Goal: Information Seeking & Learning: Learn about a topic

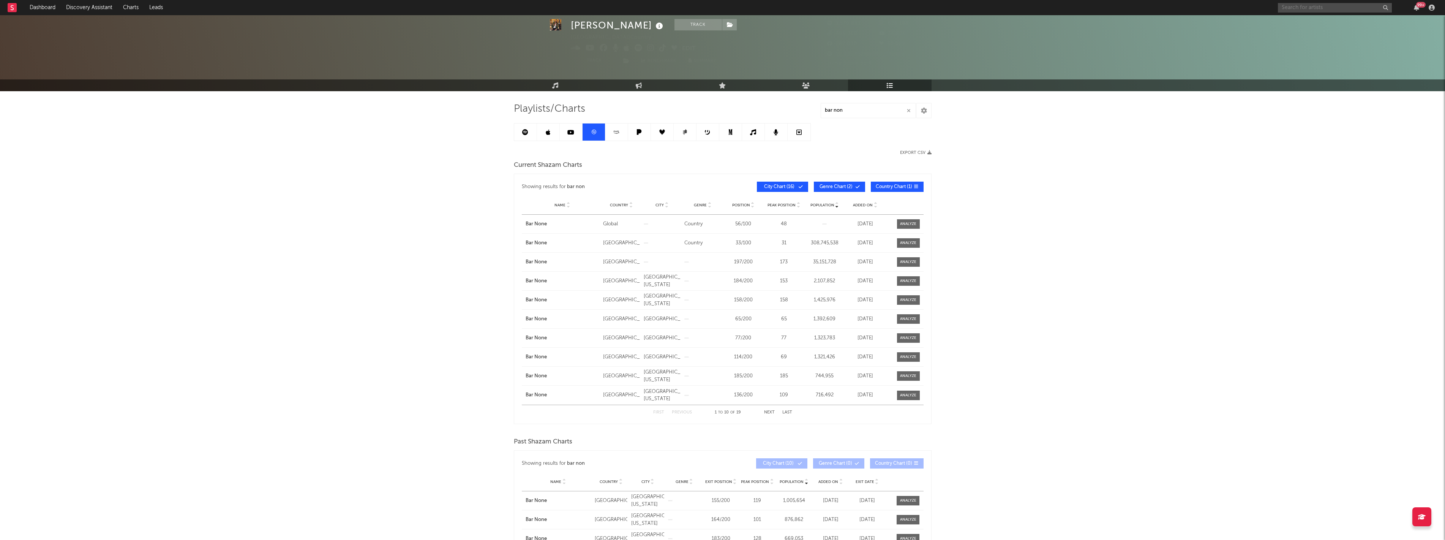
click at [1293, 8] on input "text" at bounding box center [1335, 7] width 114 height 9
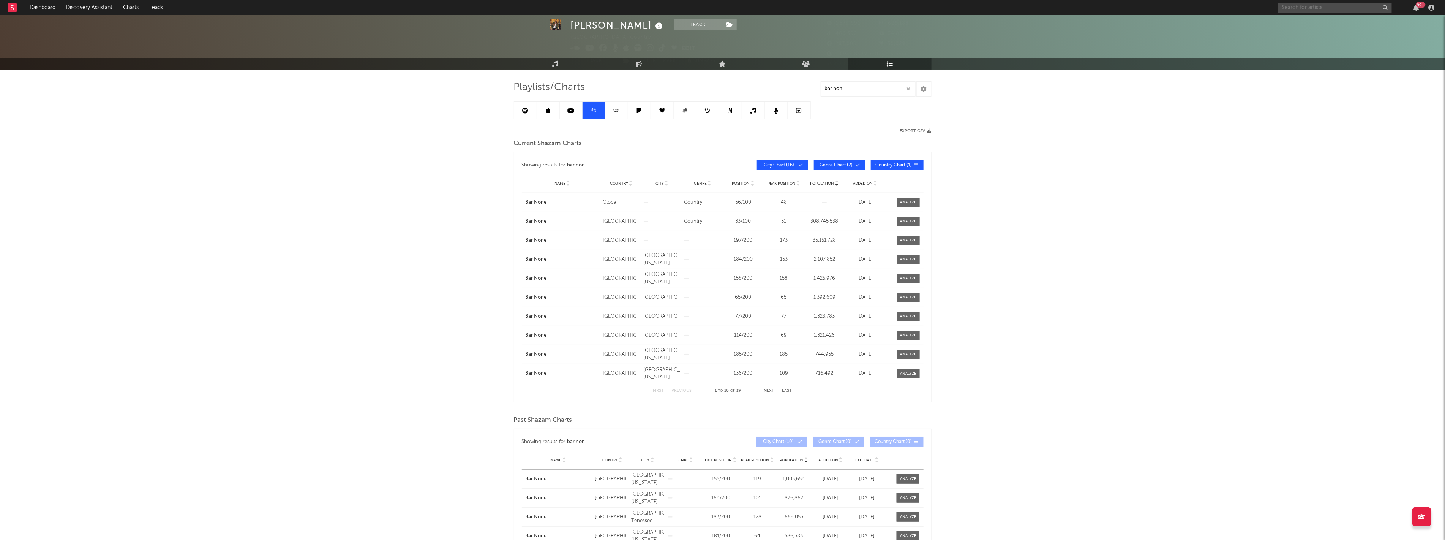
scroll to position [22, 0]
type input "[PERSON_NAME]"
click at [1329, 23] on div "[PERSON_NAME]" at bounding box center [1347, 22] width 84 height 9
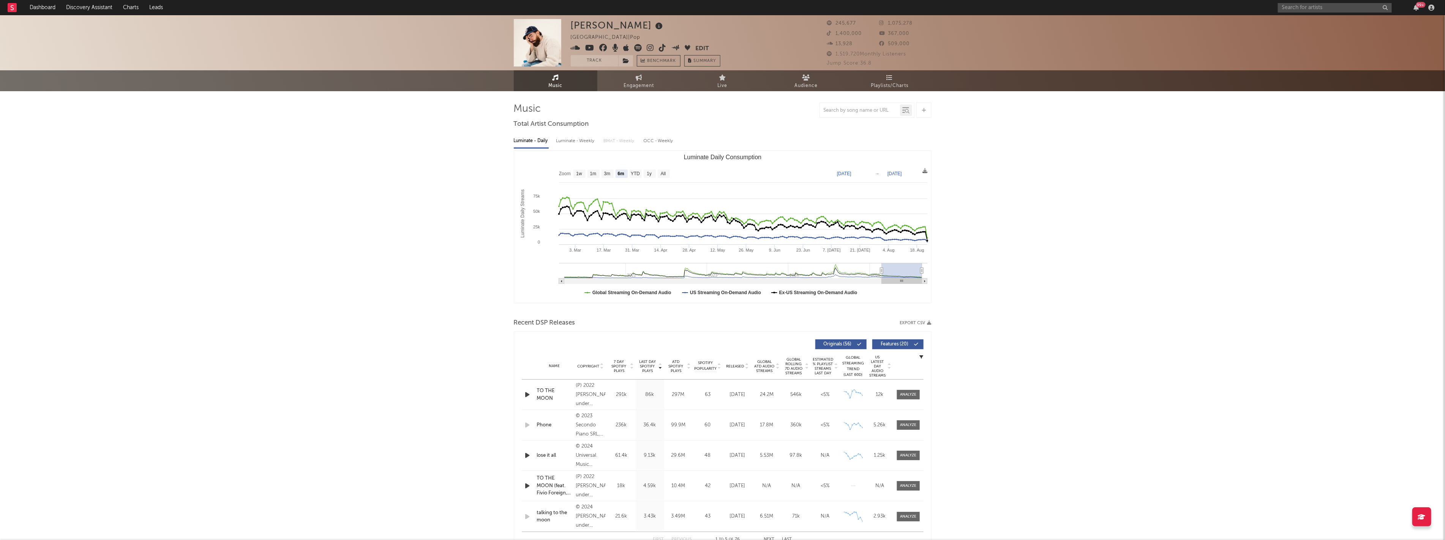
click at [737, 366] on span "Released" at bounding box center [736, 366] width 18 height 5
click at [661, 169] on rect "Luminate Daily Consumption" at bounding box center [664, 173] width 12 height 8
select select "All"
type input "[DATE]"
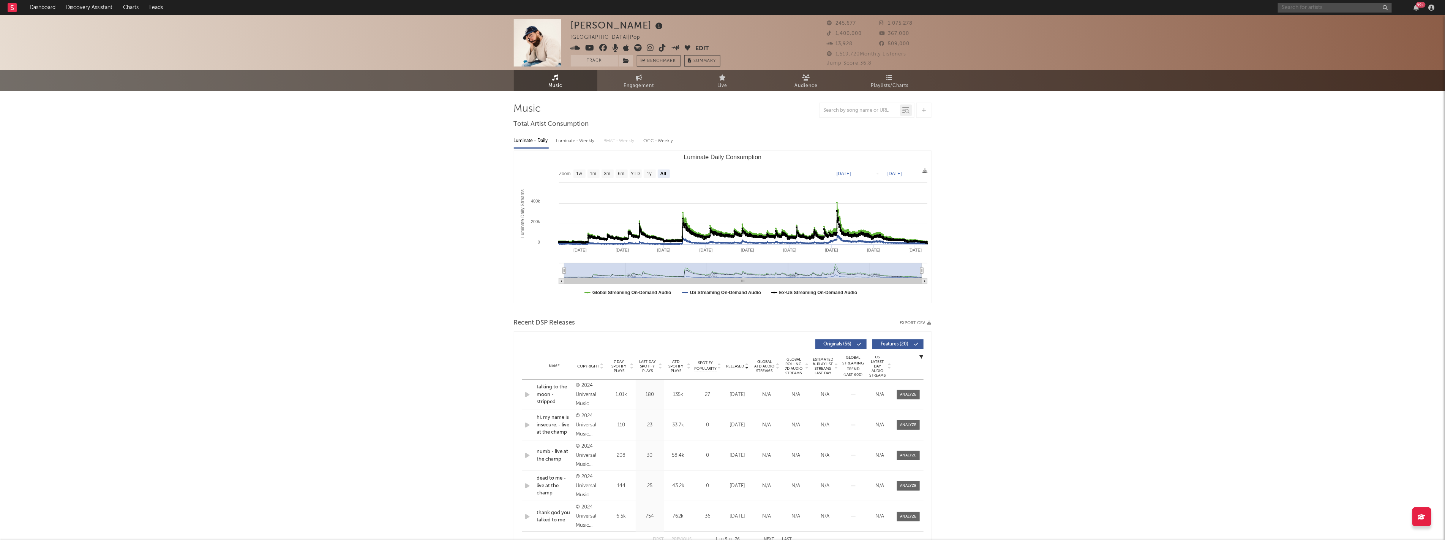
click at [1305, 3] on input "text" at bounding box center [1335, 7] width 114 height 9
type input "tristantrincado"
click at [1296, 25] on div at bounding box center [1290, 25] width 17 height 17
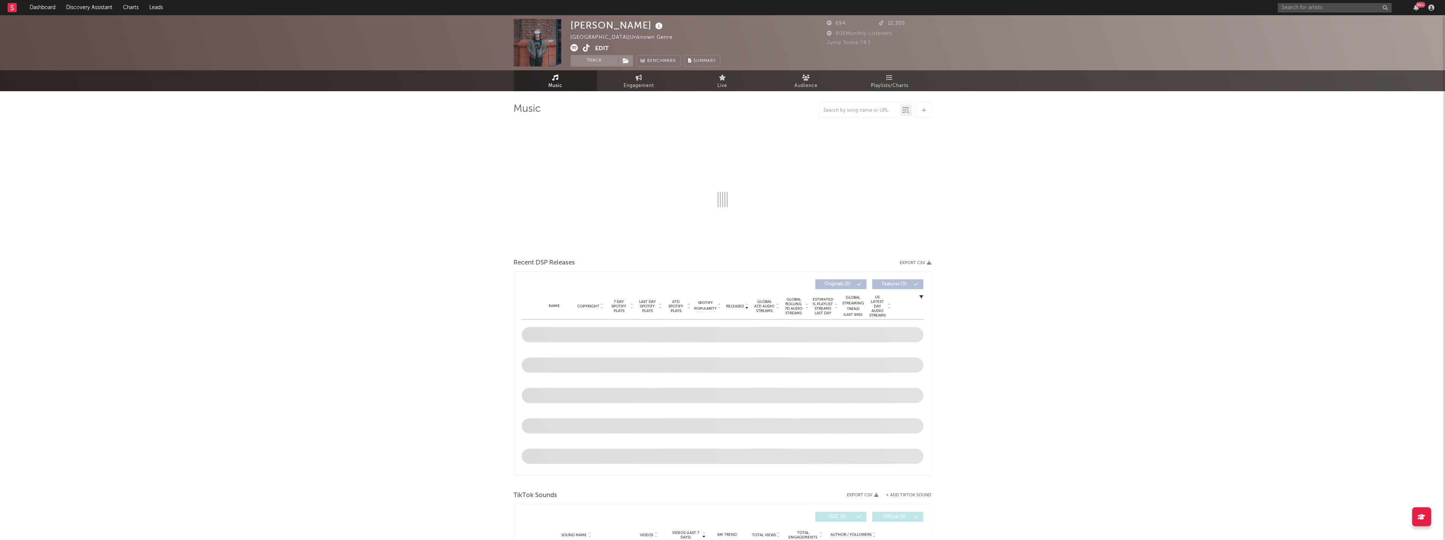
select select "1w"
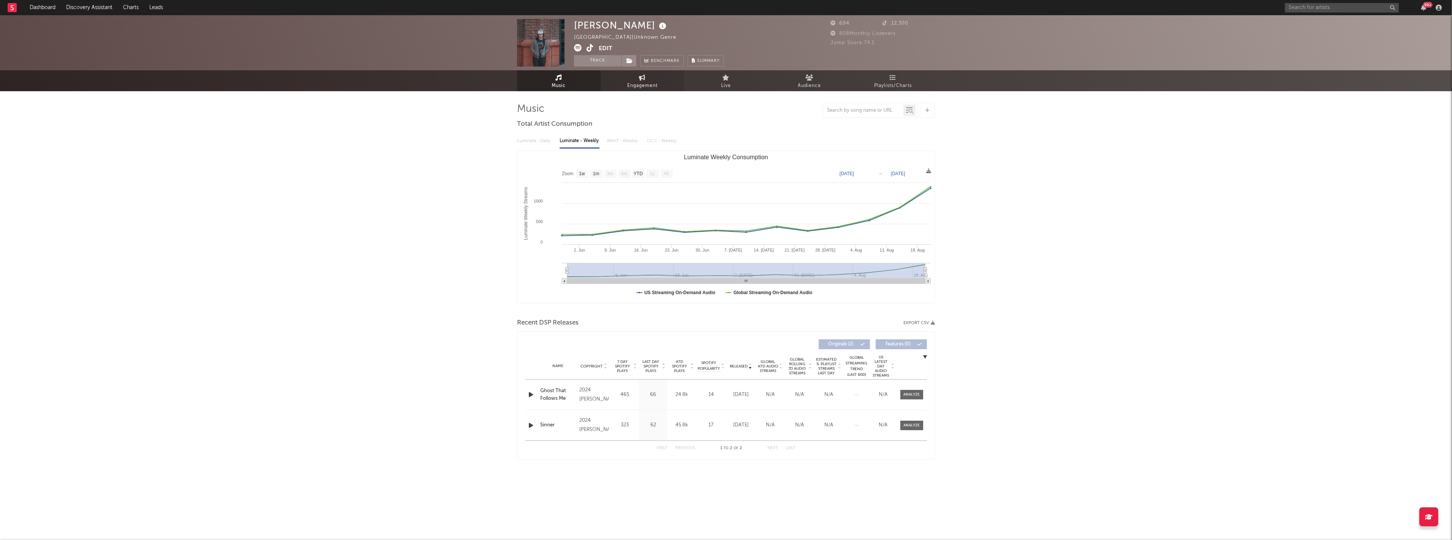
click at [640, 86] on span "Engagement" at bounding box center [642, 85] width 30 height 9
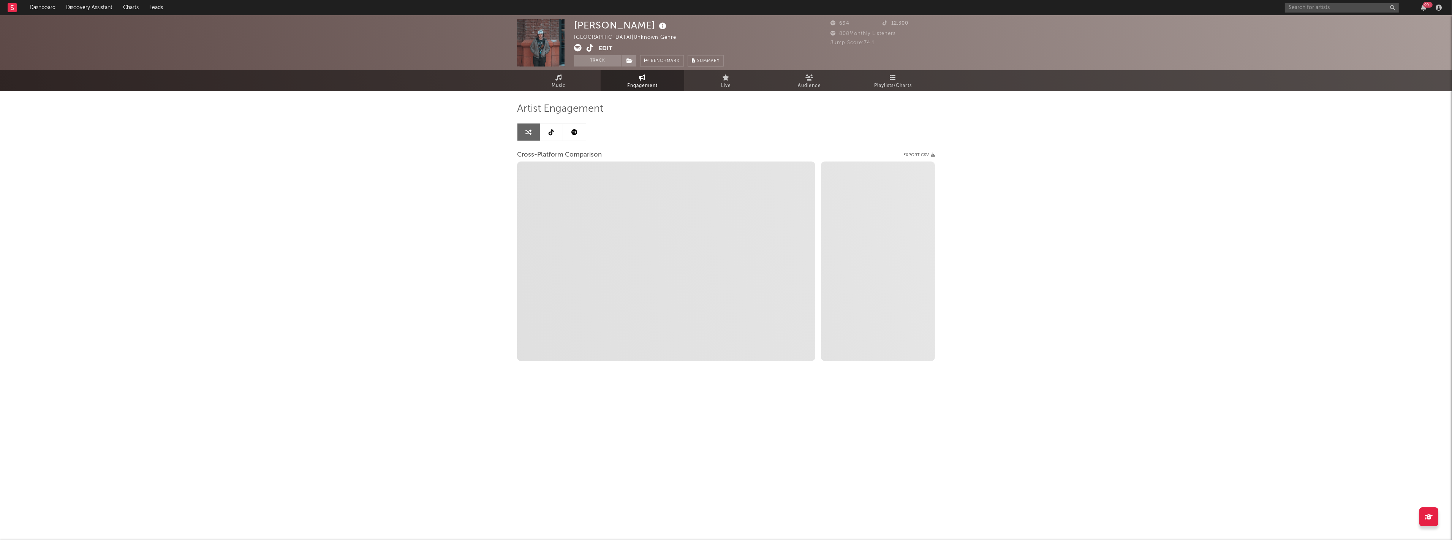
select select "1w"
click at [553, 133] on icon at bounding box center [551, 132] width 5 height 6
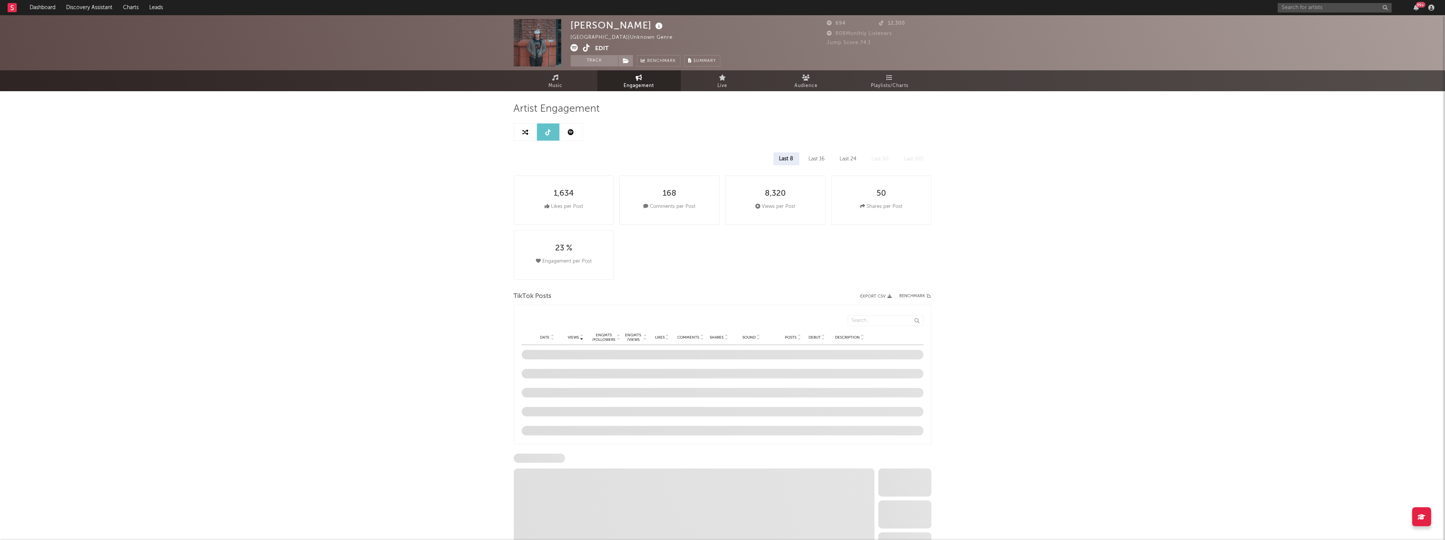
select select "1w"
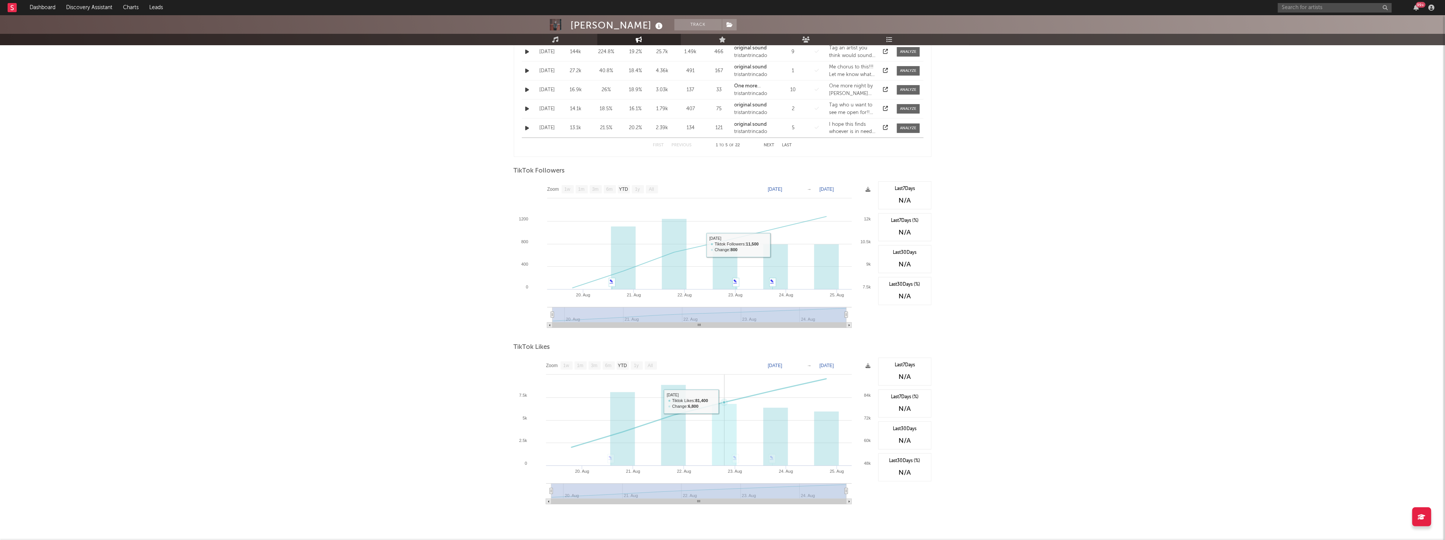
scroll to position [325, 0]
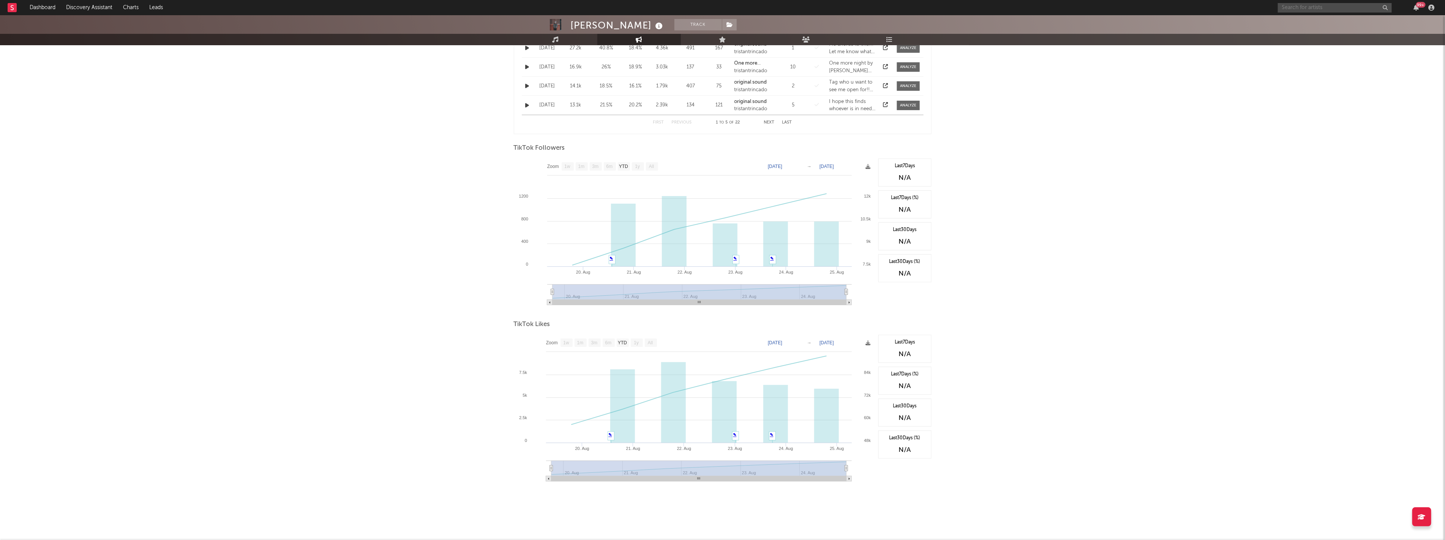
click at [1323, 8] on input "text" at bounding box center [1335, 7] width 114 height 9
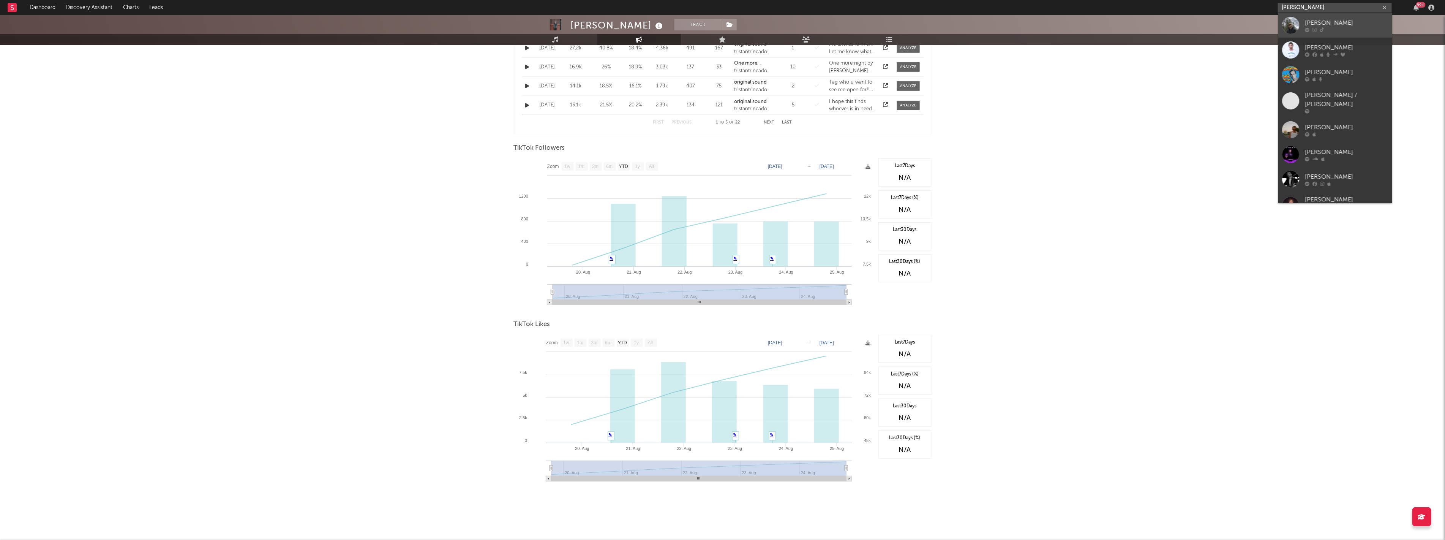
type input "[PERSON_NAME]"
click at [1282, 21] on div at bounding box center [1290, 25] width 17 height 17
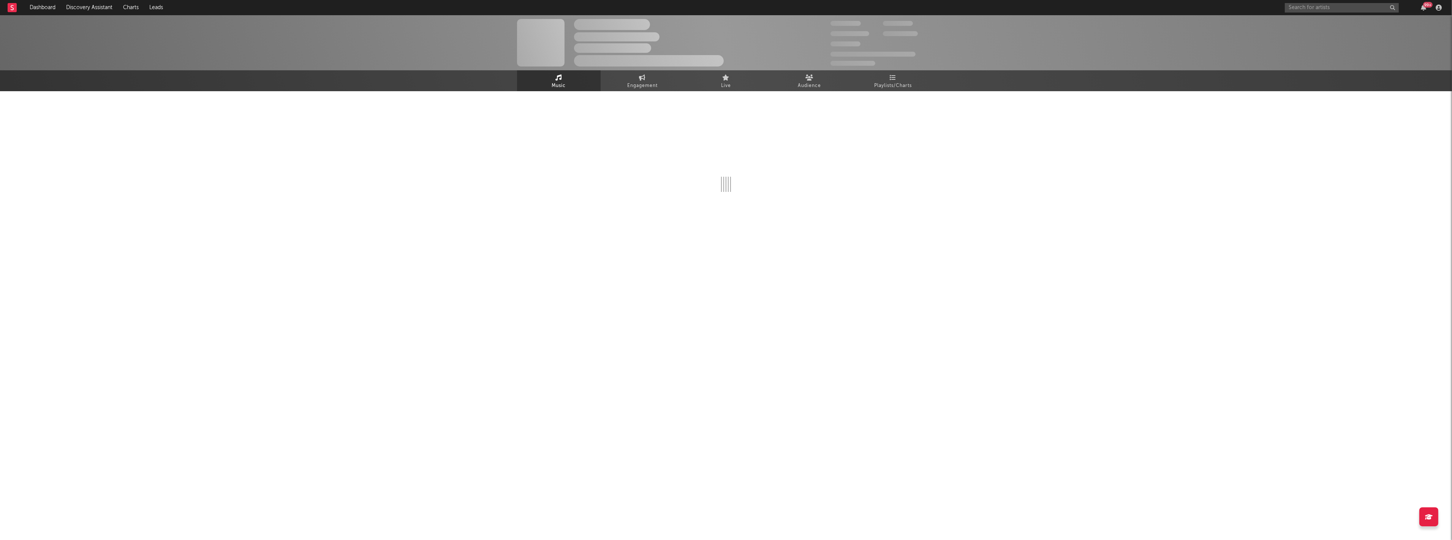
select select "6m"
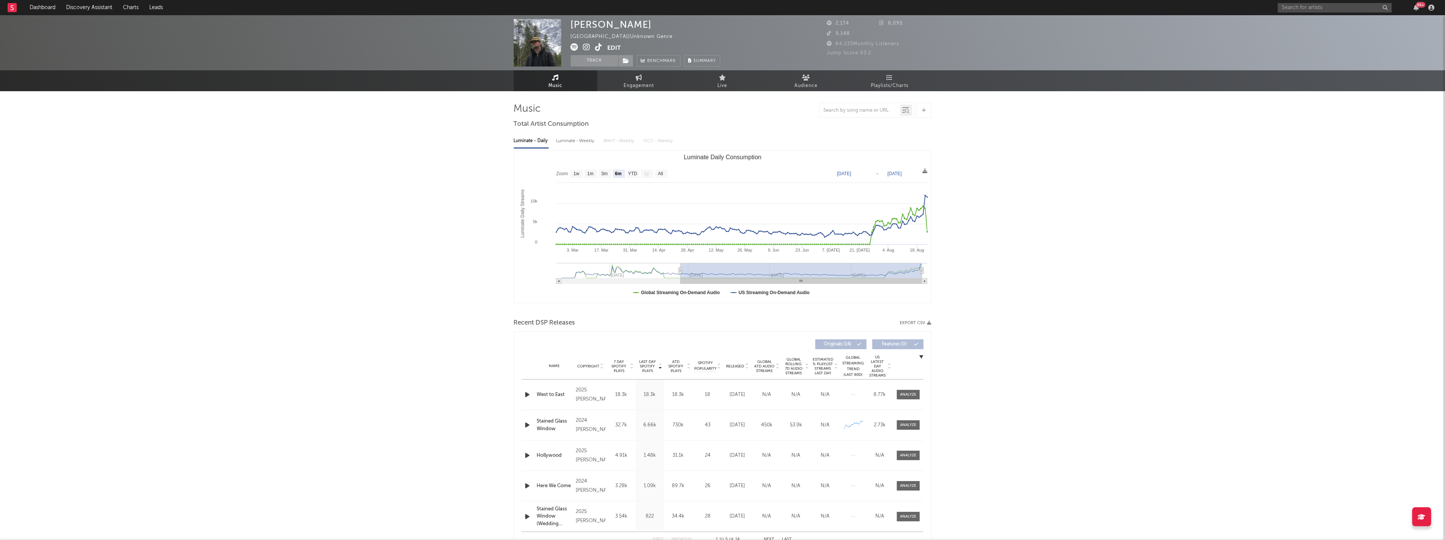
click at [738, 366] on span "Released" at bounding box center [736, 366] width 18 height 5
click at [910, 394] on div at bounding box center [908, 395] width 16 height 6
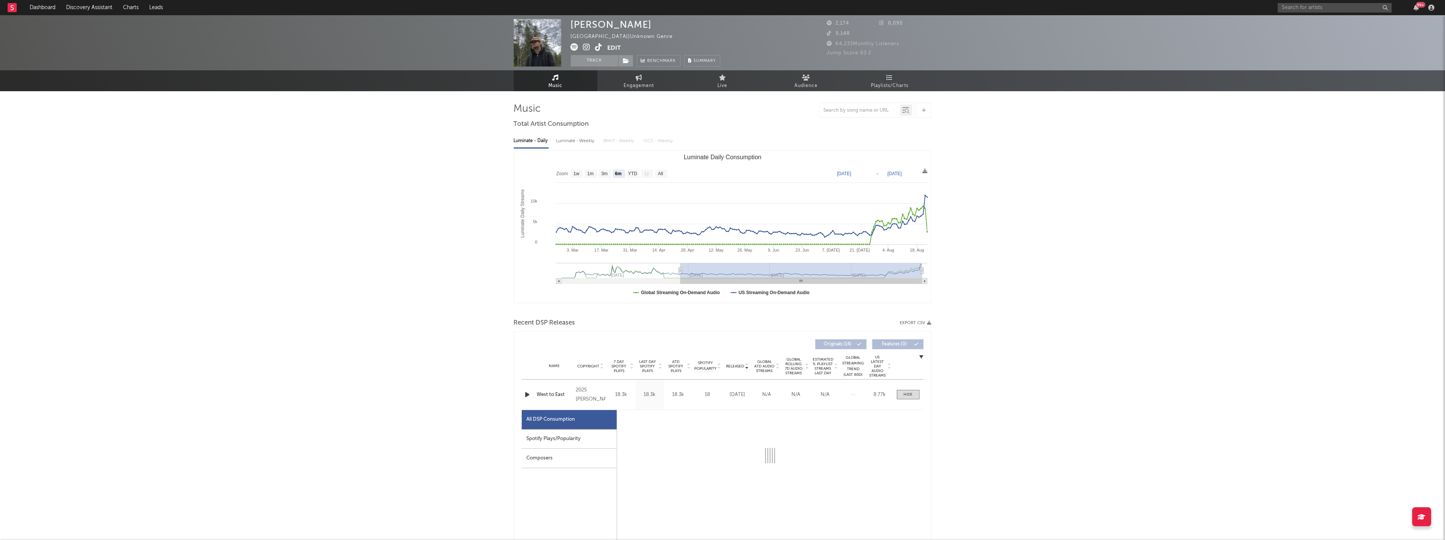
select select "1w"
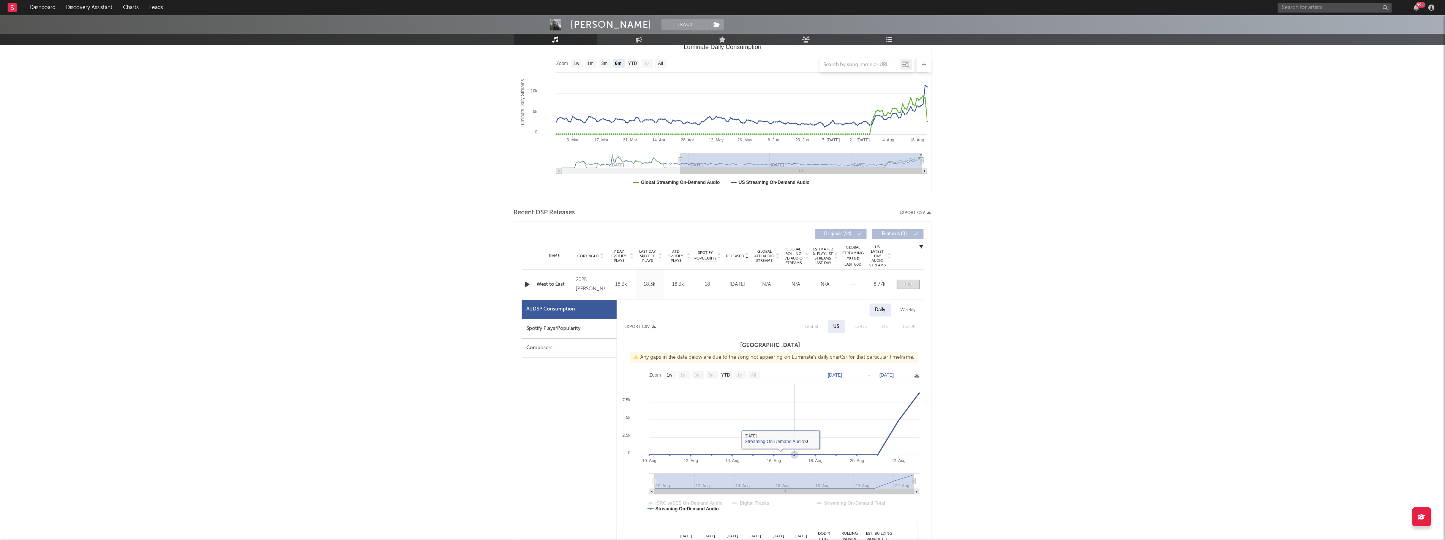
scroll to position [169, 0]
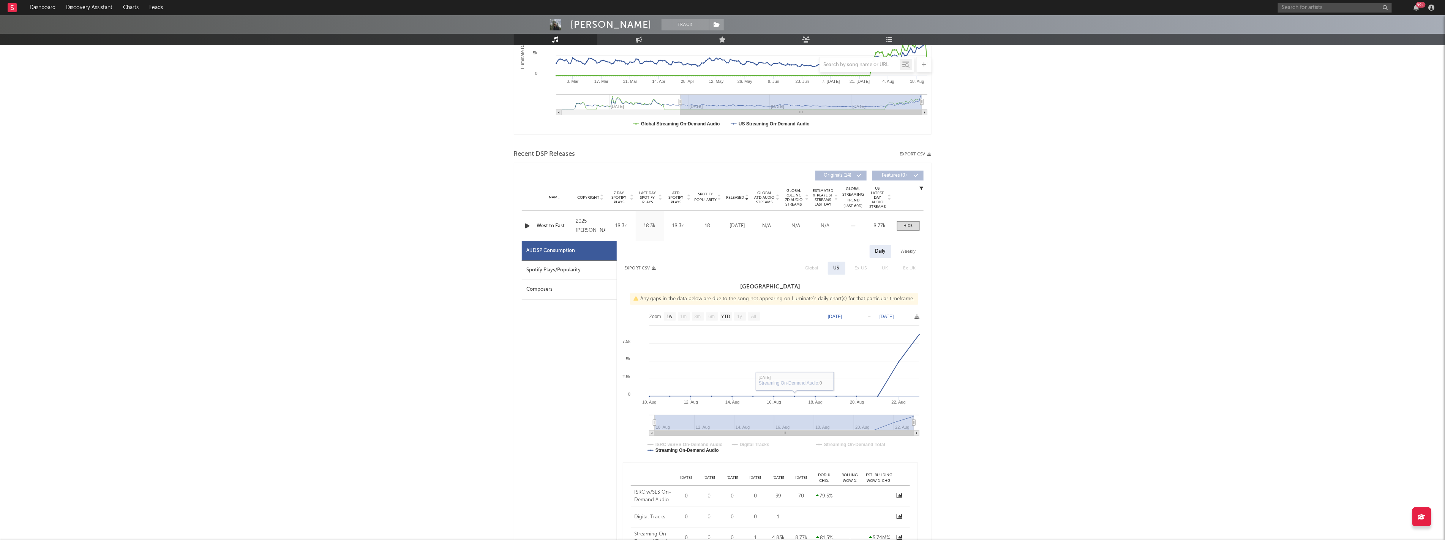
click at [542, 260] on div "All DSP Consumption" at bounding box center [569, 250] width 95 height 19
click at [546, 272] on div "Spotify Plays/Popularity" at bounding box center [569, 270] width 95 height 19
select select "1w"
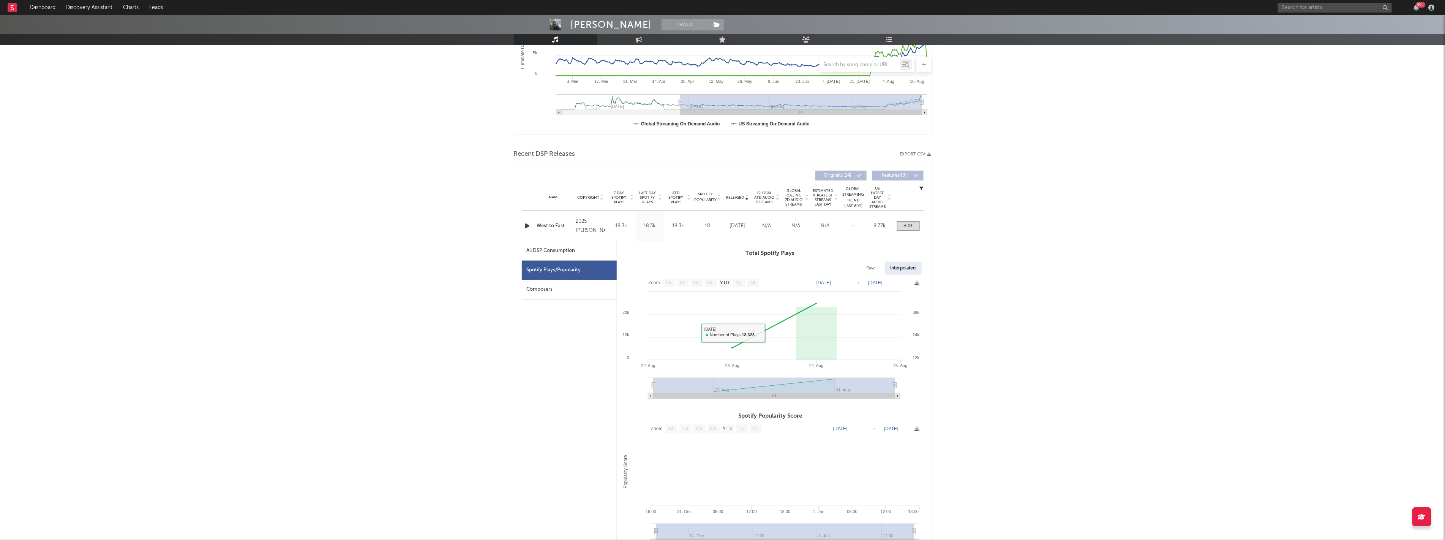
click at [591, 256] on div "All DSP Consumption" at bounding box center [569, 250] width 95 height 19
select select "1w"
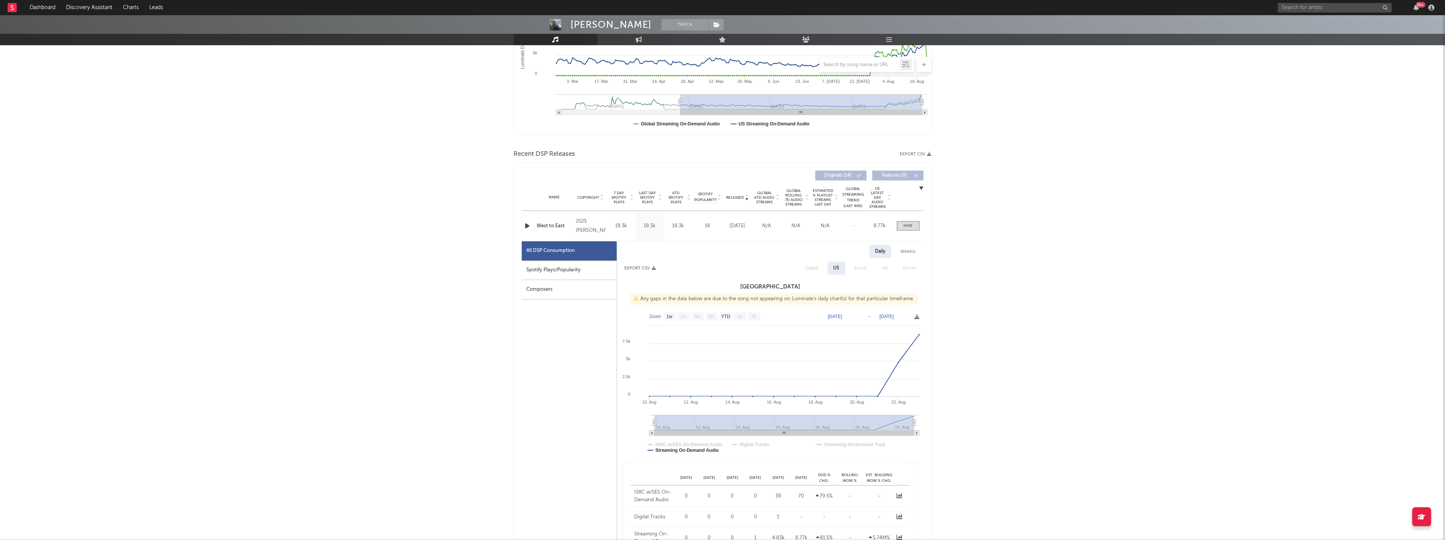
click at [578, 270] on div "Spotify Plays/Popularity" at bounding box center [569, 270] width 95 height 19
select select "1w"
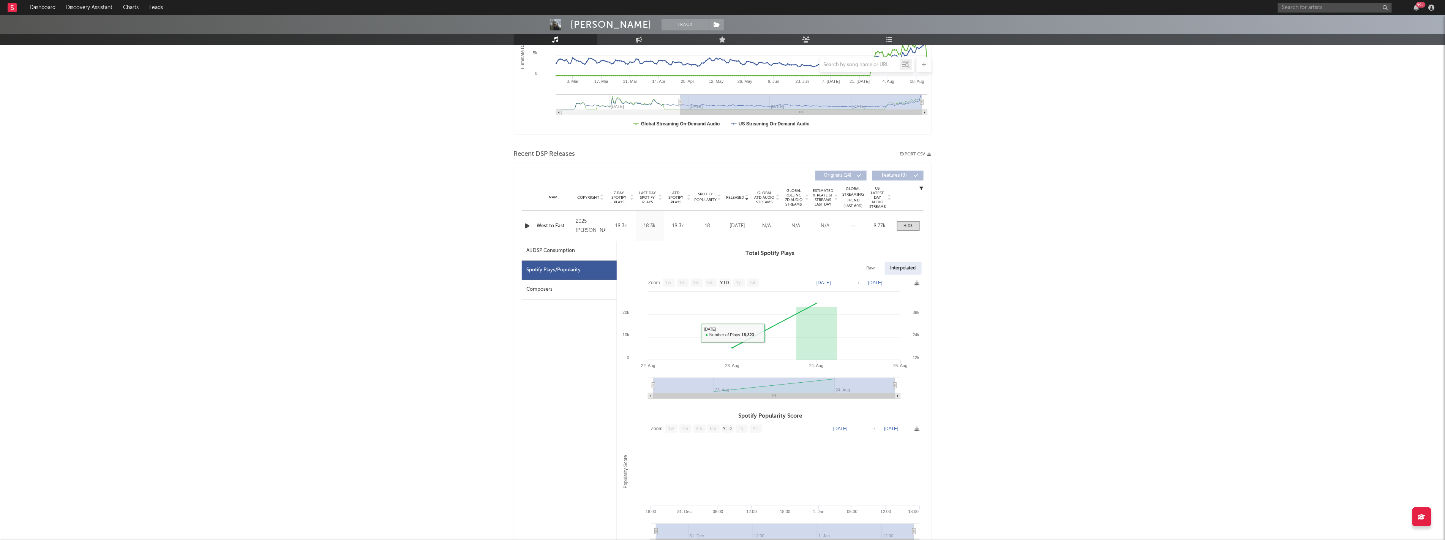
click at [587, 255] on div "All DSP Consumption" at bounding box center [569, 250] width 95 height 19
select select "1w"
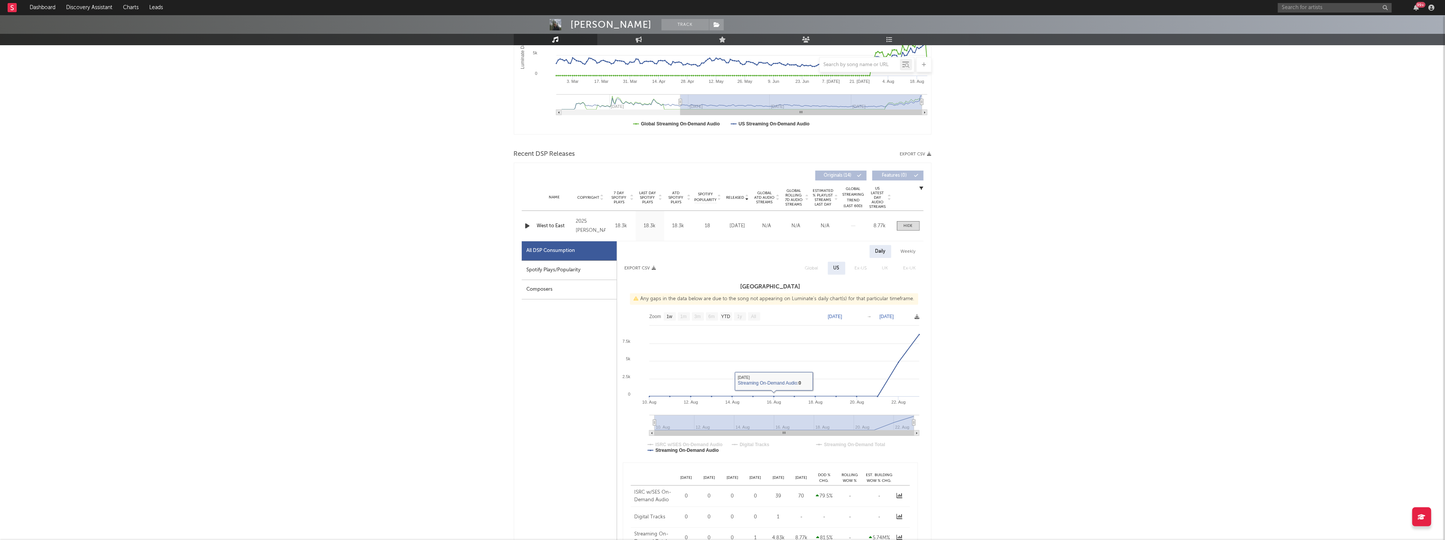
click at [549, 273] on div "Spotify Plays/Popularity" at bounding box center [569, 270] width 95 height 19
select select "1w"
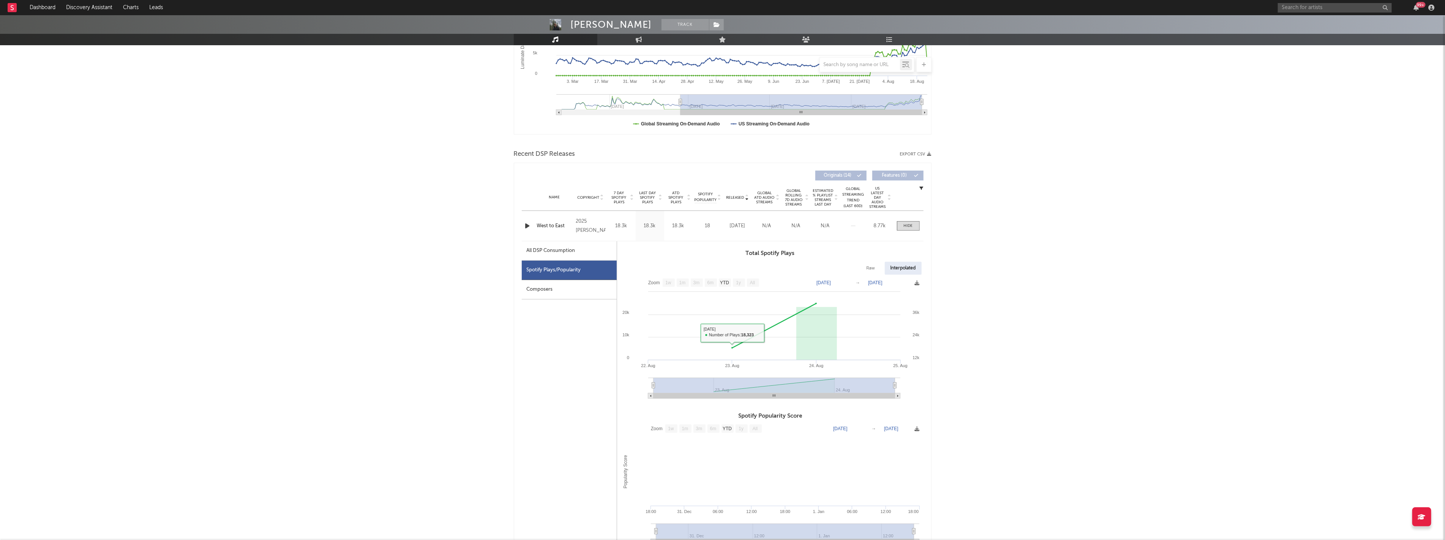
drag, startPoint x: 563, startPoint y: 254, endPoint x: 584, endPoint y: 253, distance: 20.6
click at [564, 254] on div "All DSP Consumption" at bounding box center [551, 250] width 49 height 9
select select "1w"
